Goal: Task Accomplishment & Management: Use online tool/utility

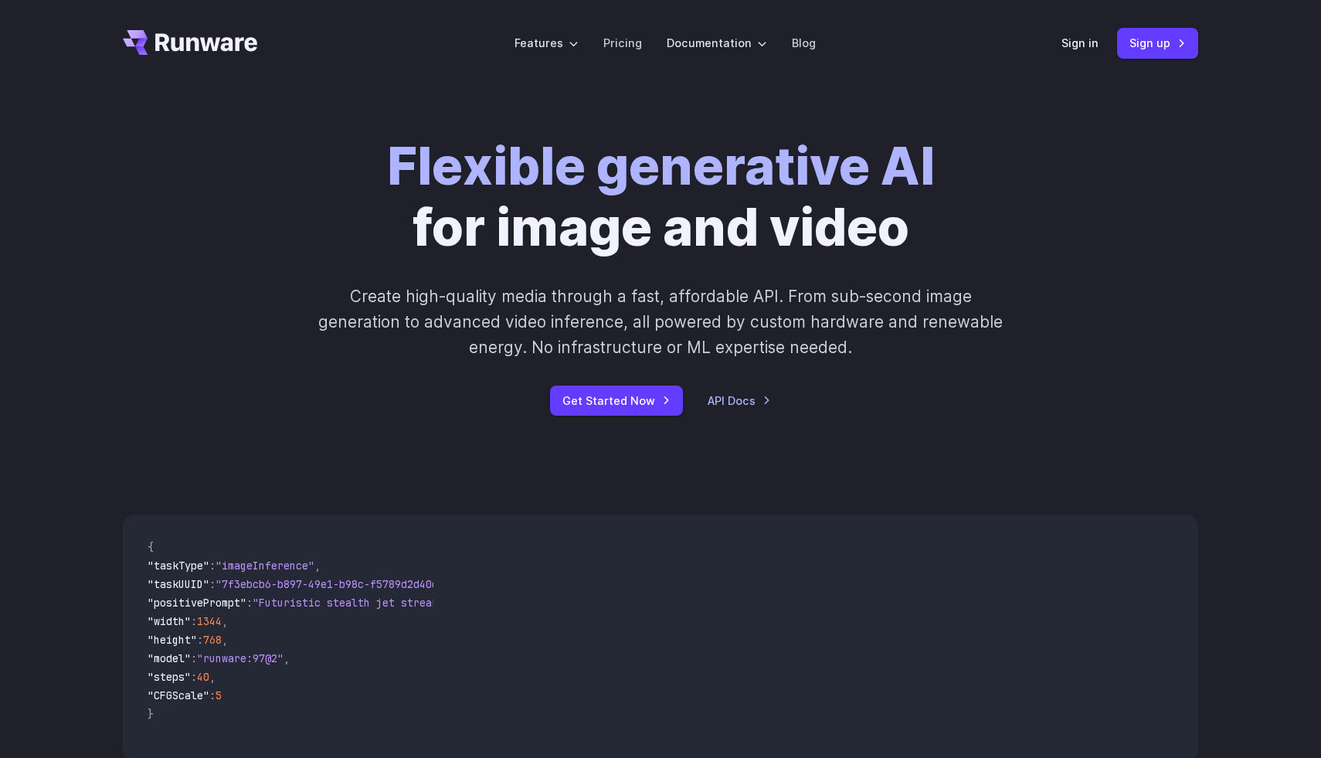
click at [1060, 46] on header "Features Tasks Image generation Video generation Sonic Inference Engine™ Models…" at bounding box center [660, 43] width 1112 height 87
click at [1064, 46] on link "Sign in" at bounding box center [1079, 43] width 37 height 18
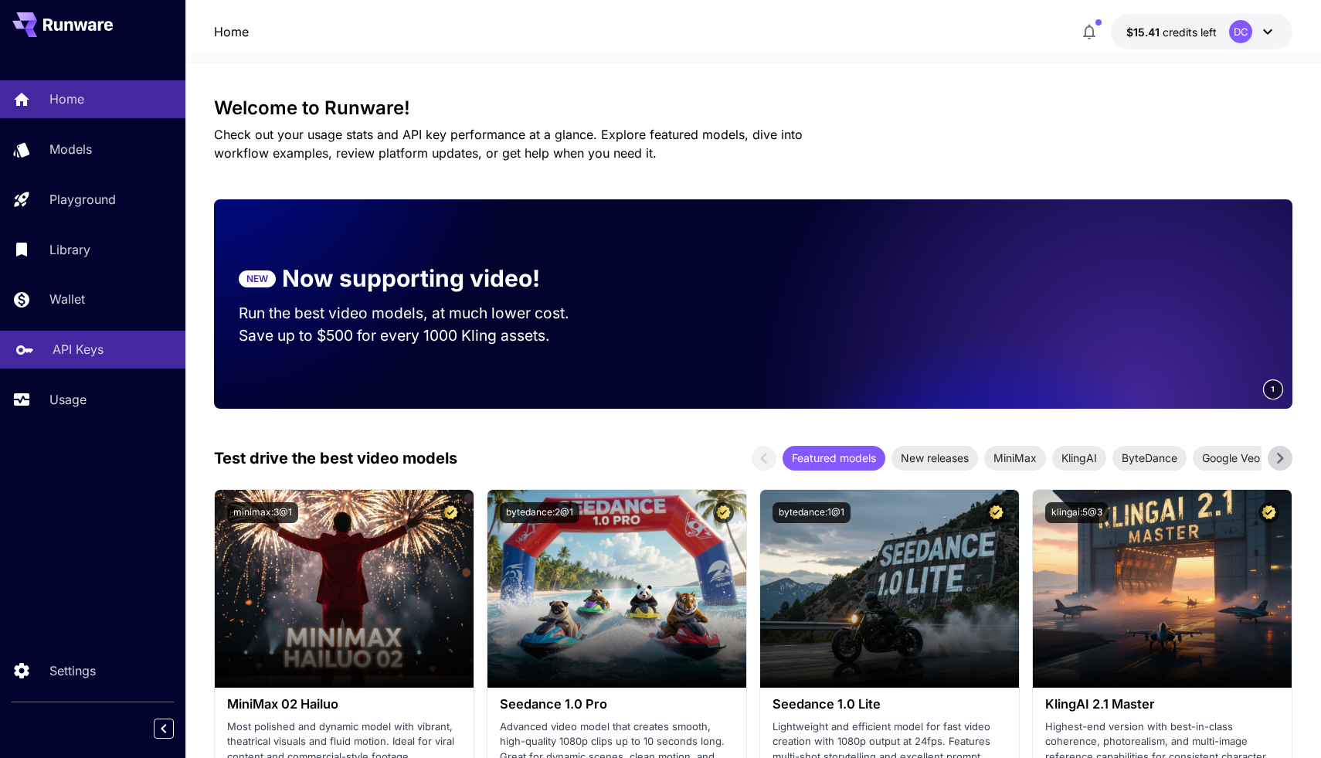
click at [40, 365] on link "API Keys" at bounding box center [92, 350] width 185 height 38
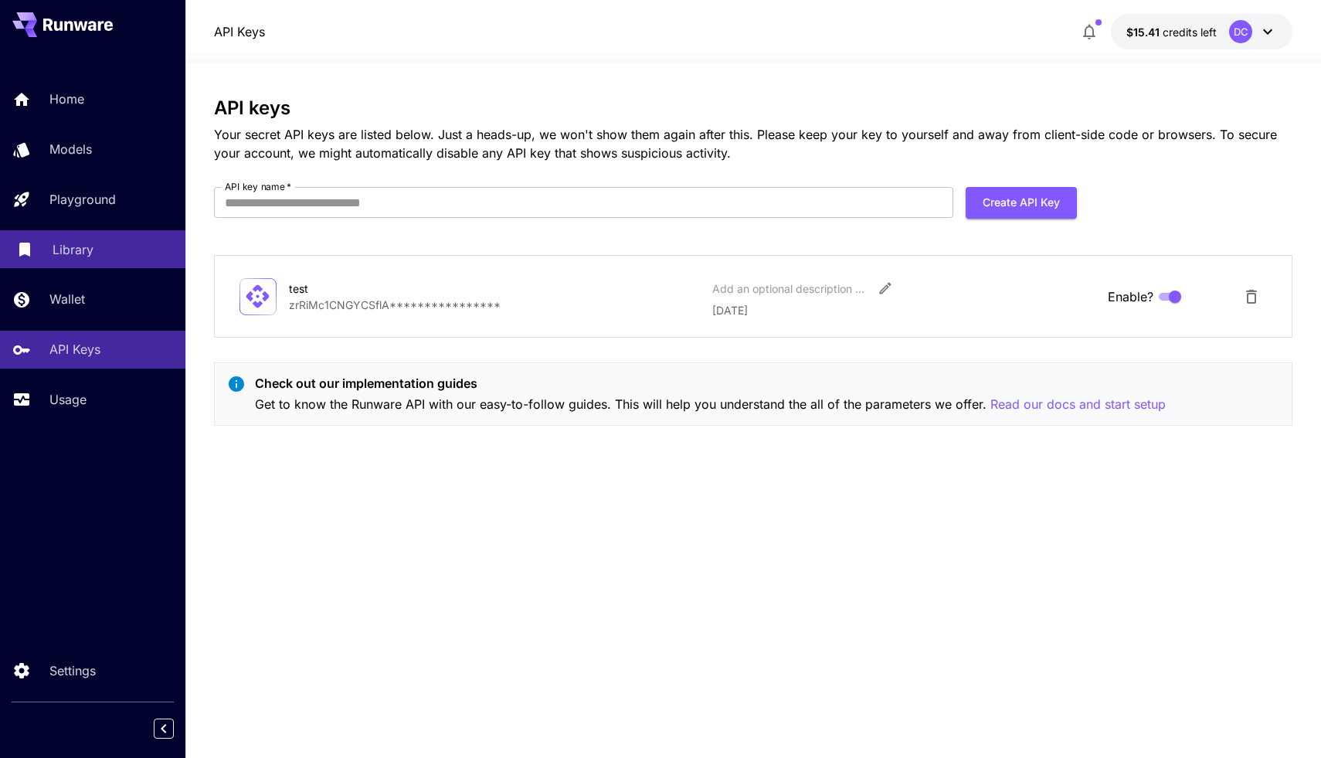
click at [105, 257] on div "Library" at bounding box center [113, 249] width 120 height 19
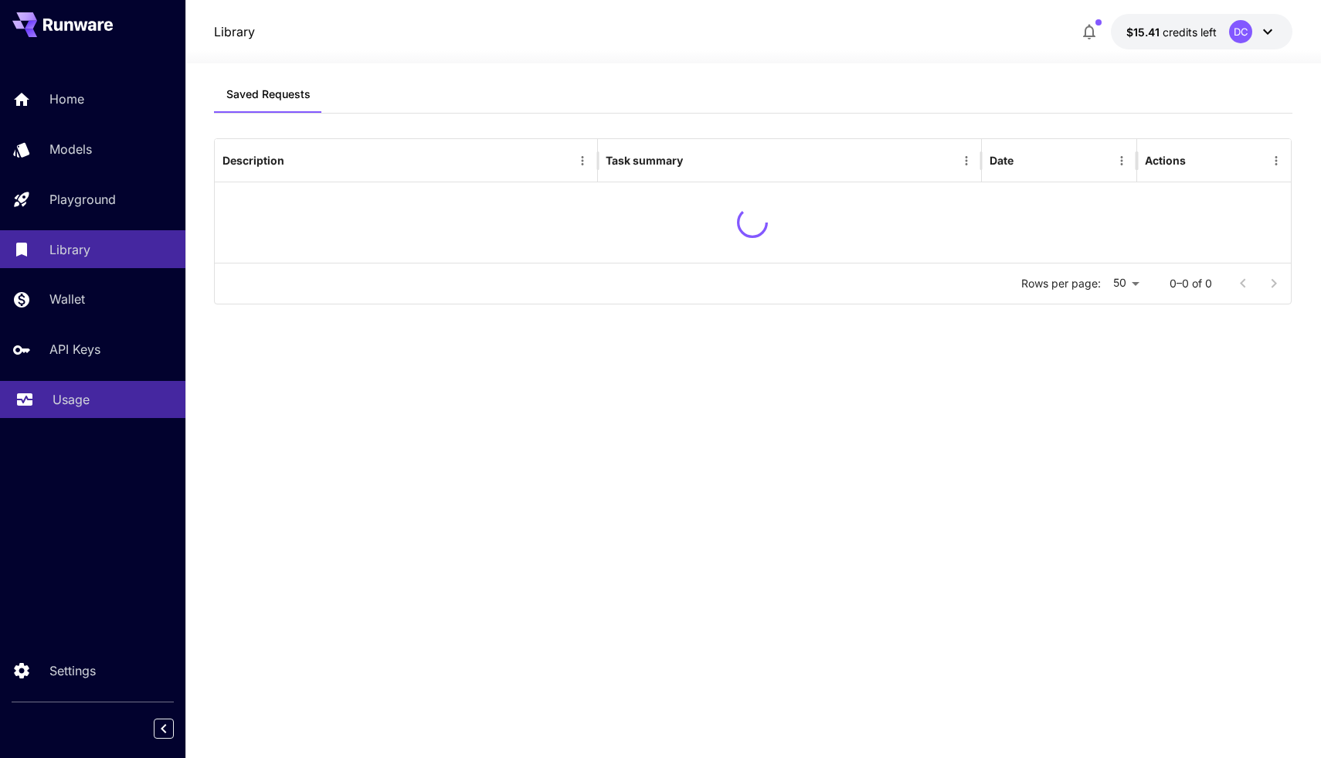
click at [60, 402] on p "Usage" at bounding box center [71, 399] width 37 height 19
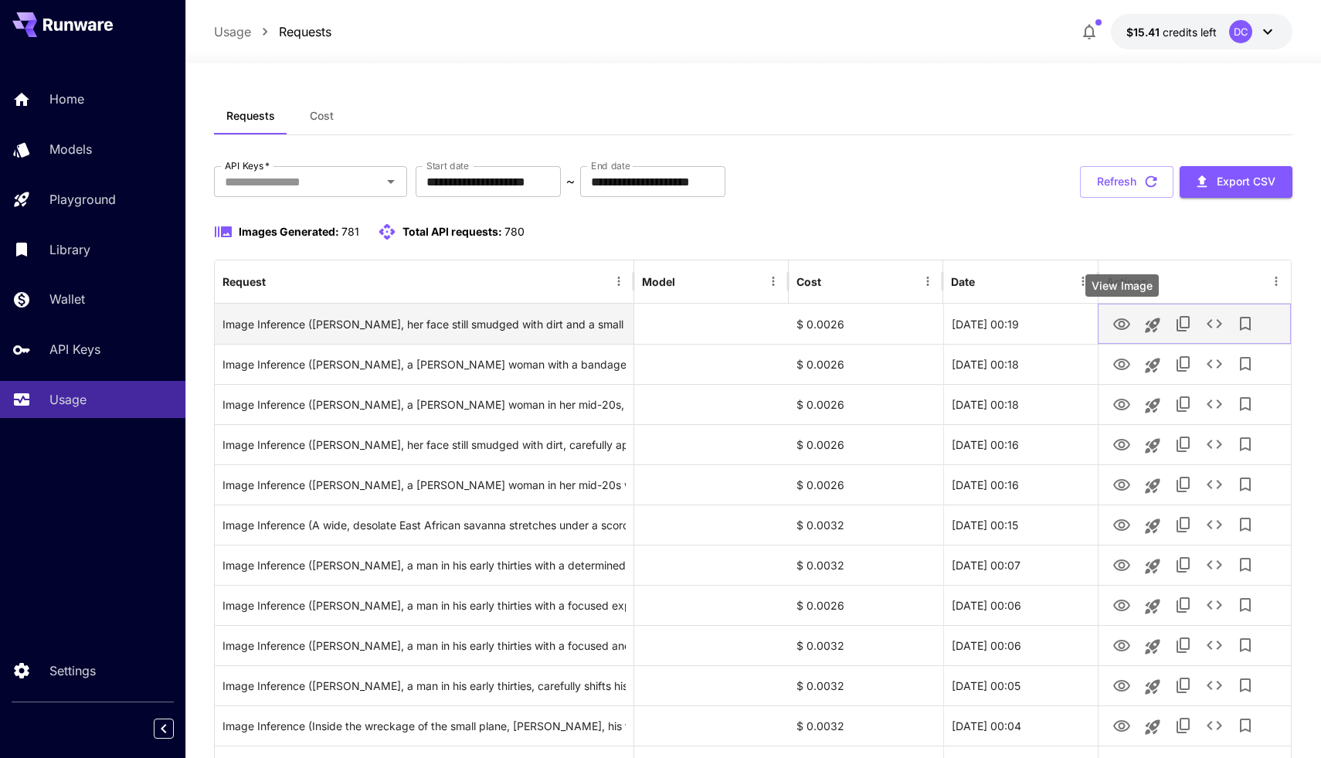
click at [1118, 328] on icon "View Image" at bounding box center [1121, 324] width 17 height 12
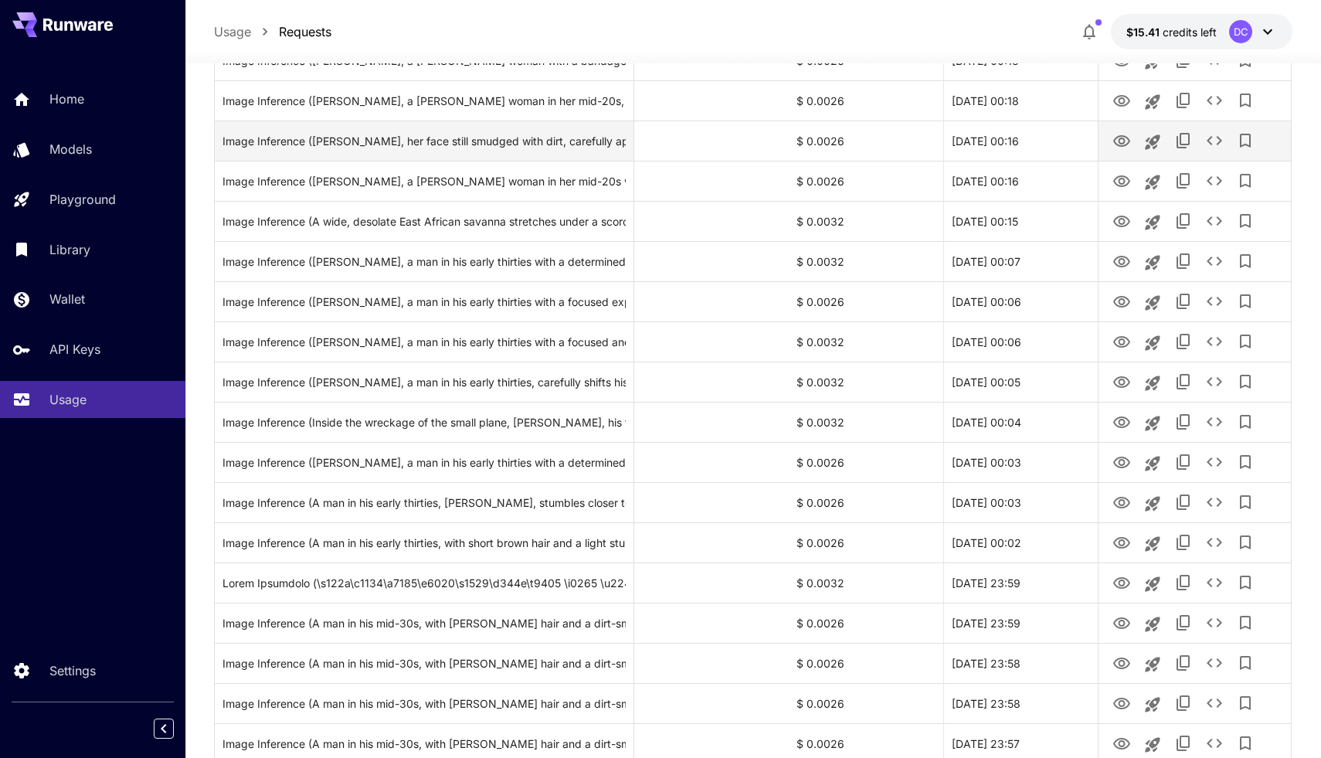
scroll to position [312, 0]
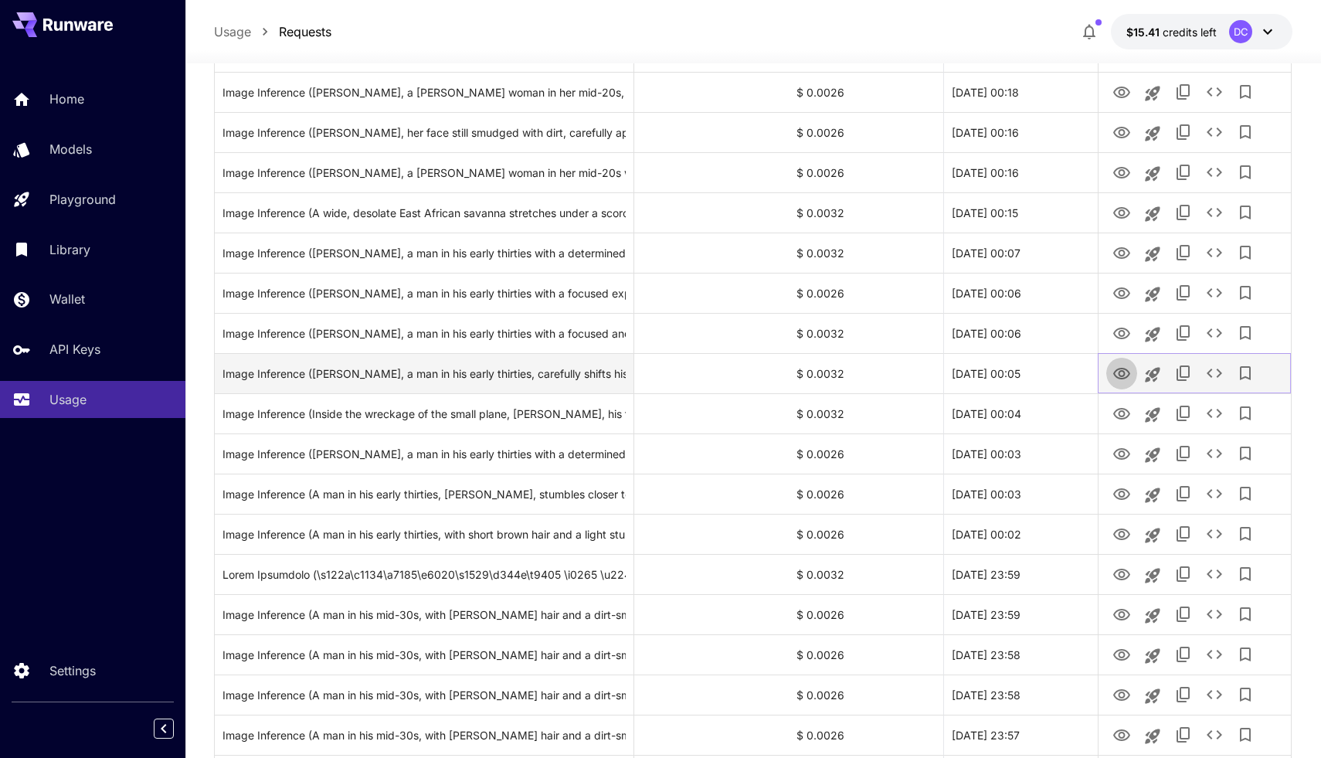
click at [1122, 372] on icon "View Image" at bounding box center [1121, 374] width 19 height 19
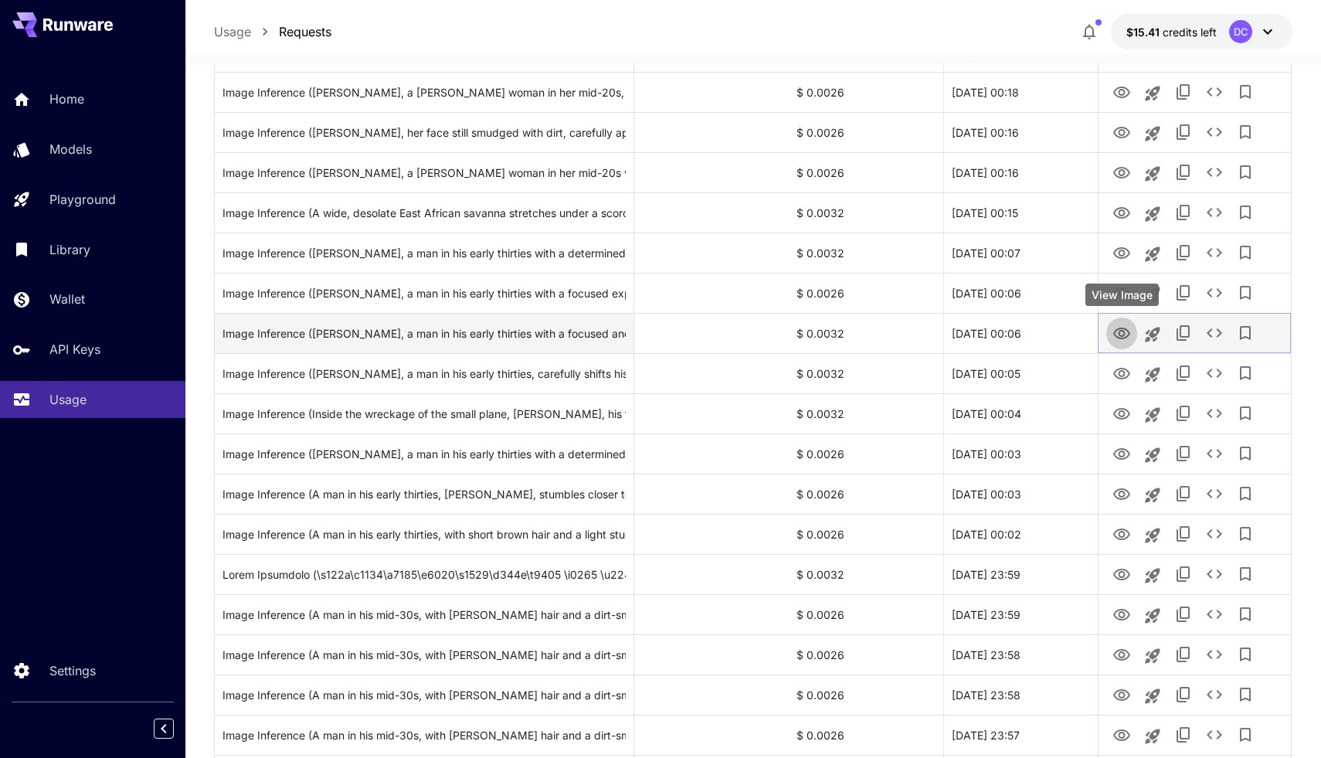
click at [1118, 339] on icon "View Image" at bounding box center [1121, 333] width 19 height 19
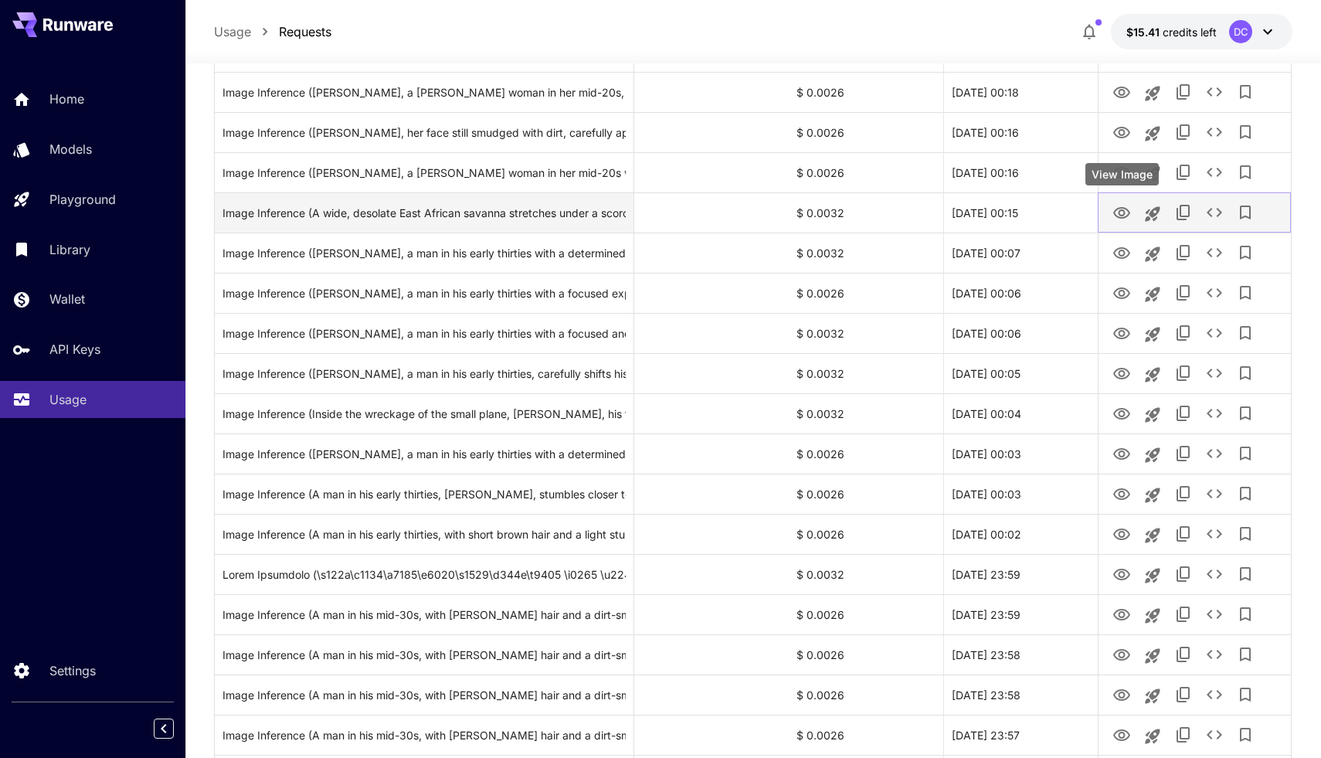
click at [1122, 215] on icon "View Image" at bounding box center [1121, 213] width 17 height 12
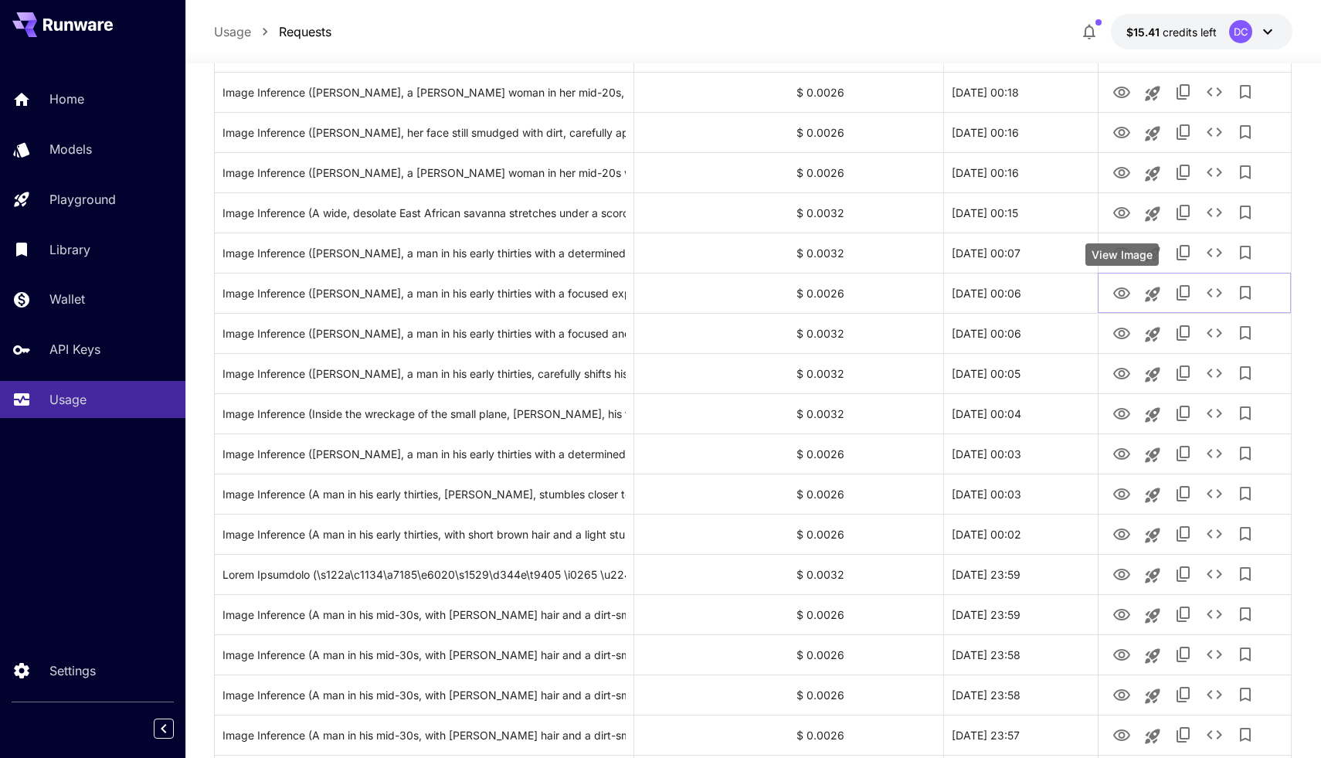
click at [1122, 251] on div "View Image" at bounding box center [1121, 254] width 73 height 22
